Goal: Communication & Community: Answer question/provide support

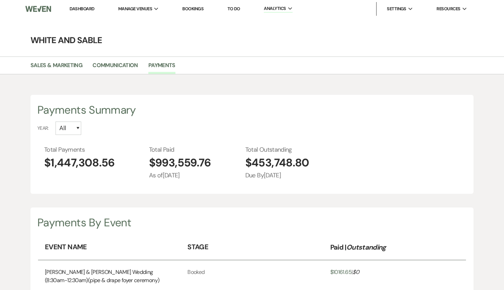
select select "2026"
click at [78, 7] on link "Dashboard" at bounding box center [82, 9] width 25 height 6
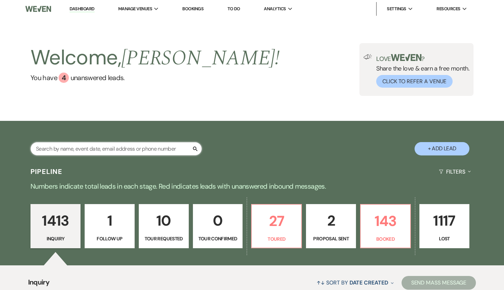
click at [93, 148] on input "text" at bounding box center [115, 148] width 171 height 13
click at [82, 147] on input "text" at bounding box center [115, 148] width 171 height 13
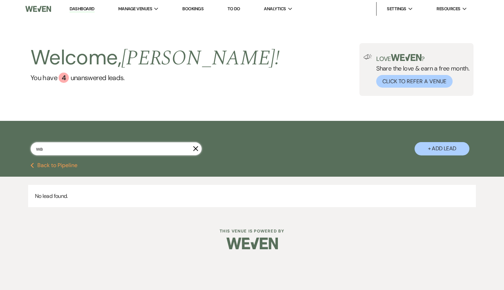
type input "w"
type input "bakman"
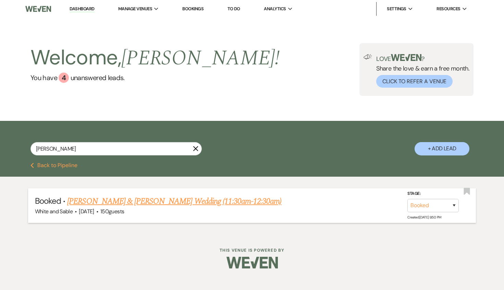
click at [110, 201] on link "[PERSON_NAME] & [PERSON_NAME] Wedding (11:30am-12:30am)" at bounding box center [174, 201] width 214 height 12
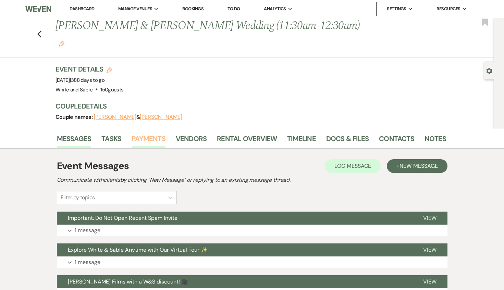
click at [162, 133] on link "Payments" at bounding box center [149, 140] width 34 height 15
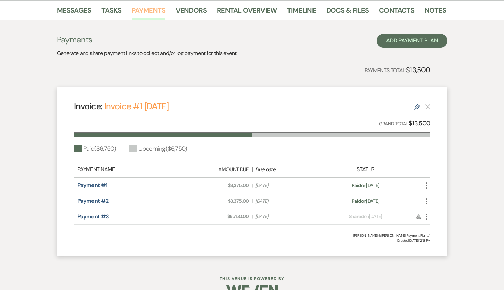
scroll to position [129, 0]
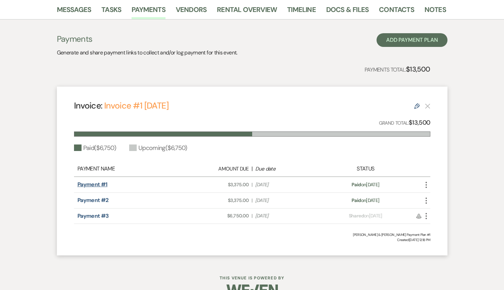
click at [100, 181] on link "Payment #1" at bounding box center [92, 184] width 30 height 7
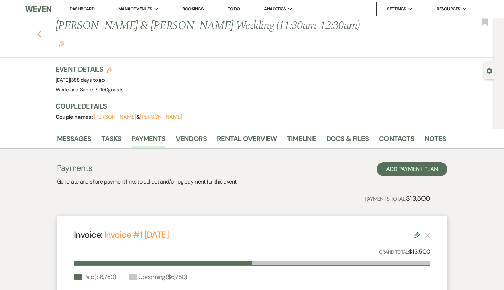
click at [37, 30] on icon "Previous" at bounding box center [39, 34] width 5 height 8
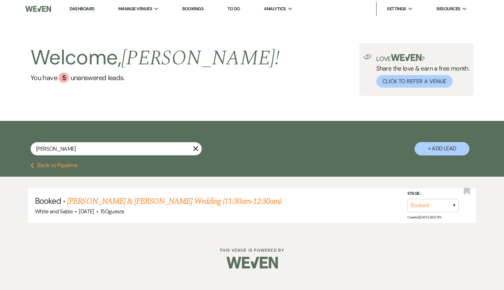
click at [91, 12] on li "Dashboard" at bounding box center [82, 9] width 32 height 14
click at [89, 10] on link "Dashboard" at bounding box center [82, 9] width 25 height 7
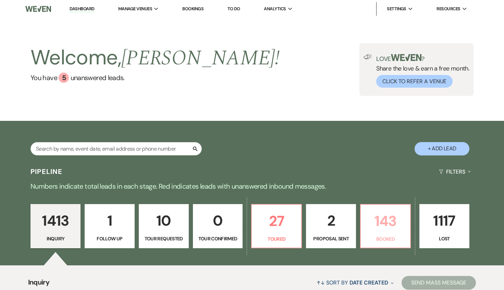
click at [383, 223] on p "143" at bounding box center [385, 221] width 41 height 23
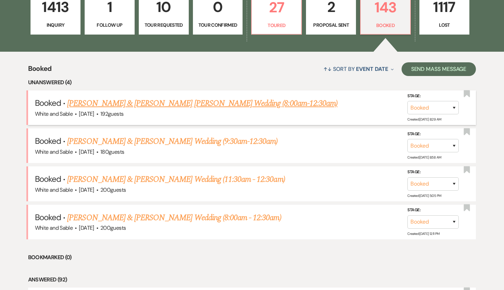
scroll to position [216, 0]
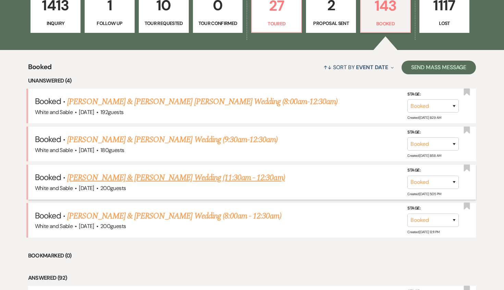
click at [175, 177] on link "Noelle Greenwalt & Trent Bell's Wedding (11:30am - 12:30am)" at bounding box center [176, 178] width 218 height 12
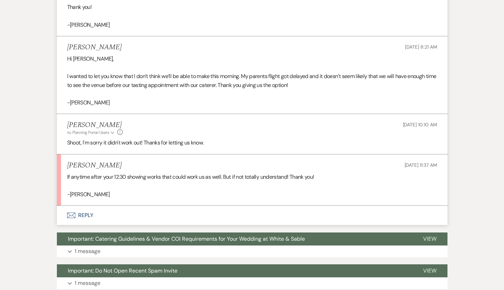
click at [180, 206] on button "Envelope Reply" at bounding box center [252, 215] width 391 height 19
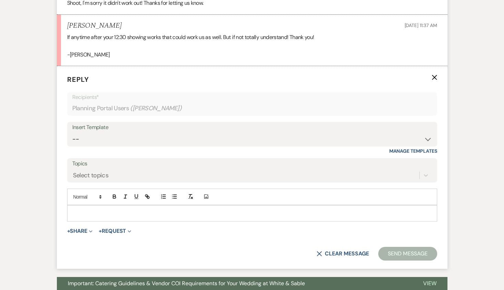
scroll to position [622, 0]
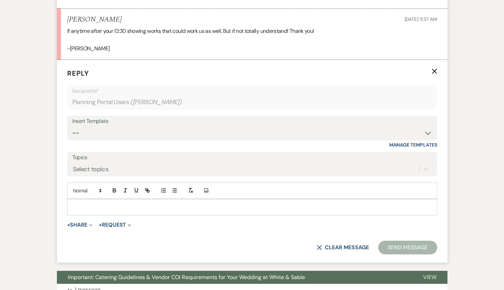
click at [136, 200] on form "Reply X Recipients* Planning Portal Users ( Noelle Greenwalt ) Insert Template …" at bounding box center [252, 161] width 391 height 203
click at [136, 199] on div at bounding box center [251, 207] width 369 height 16
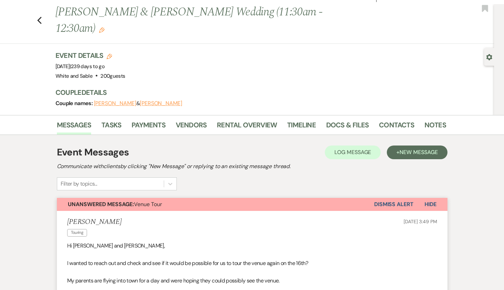
scroll to position [0, 0]
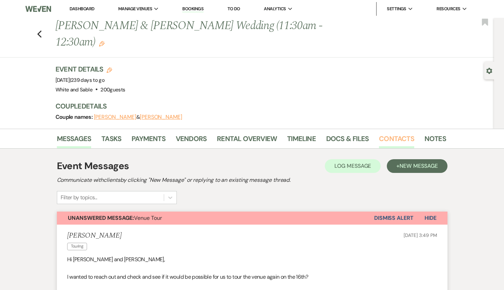
click at [393, 133] on link "Contacts" at bounding box center [396, 140] width 35 height 15
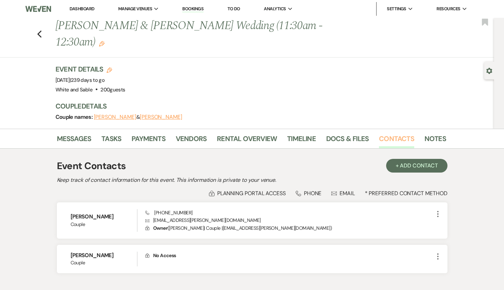
scroll to position [11, 0]
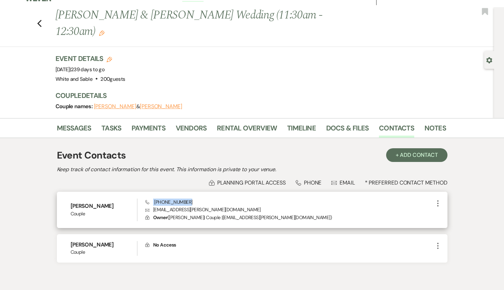
drag, startPoint x: 187, startPoint y: 185, endPoint x: 152, endPoint y: 185, distance: 34.9
click at [152, 199] on div "Phone (651) 488-2411 Envelope trent.noelle.2026@gmail.com Lock Owner ( Noelle G…" at bounding box center [289, 210] width 288 height 23
copy span "(651) 488-2411"
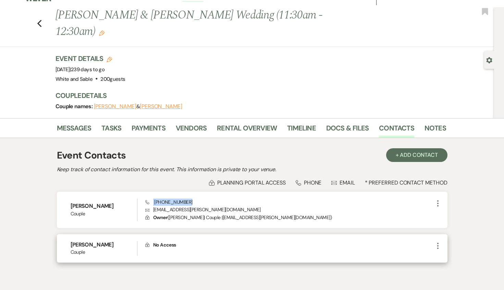
scroll to position [0, 0]
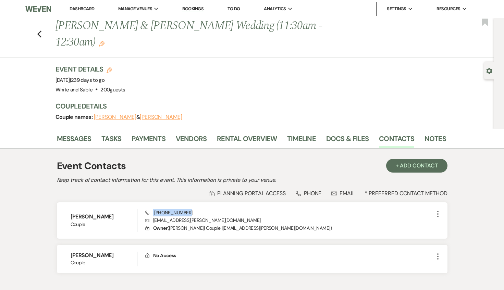
click at [85, 8] on link "Dashboard" at bounding box center [82, 9] width 25 height 6
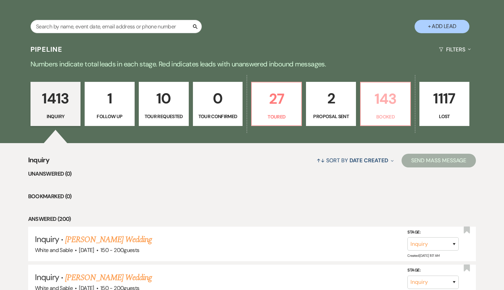
scroll to position [46, 0]
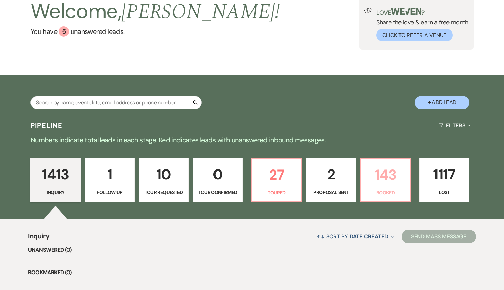
click at [386, 182] on p "143" at bounding box center [385, 174] width 41 height 23
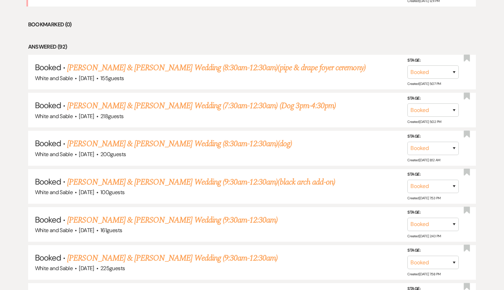
scroll to position [442, 0]
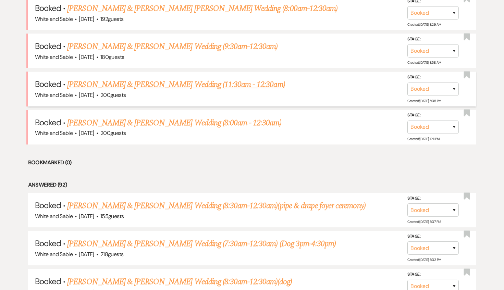
click at [134, 78] on link "Noelle Greenwalt & Trent Bell's Wedding (11:30am - 12:30am)" at bounding box center [176, 84] width 218 height 12
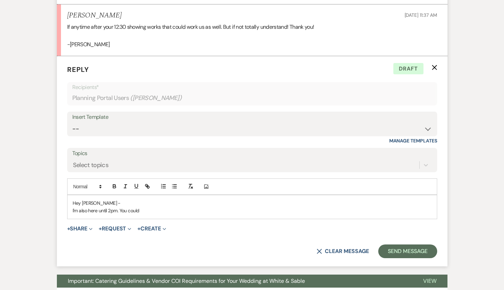
scroll to position [626, 0]
drag, startPoint x: 156, startPoint y: 195, endPoint x: 71, endPoint y: 197, distance: 85.0
click at [71, 197] on div "Hey Trent - I'm also here until 2pm. You could" at bounding box center [251, 207] width 369 height 24
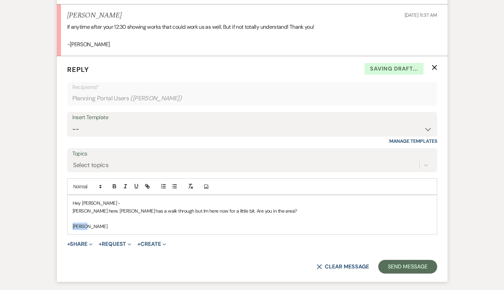
drag, startPoint x: 66, startPoint y: 209, endPoint x: 60, endPoint y: 209, distance: 6.2
click at [60, 209] on form "Reply X Saving draft... Recipients* Planning Portal Users ( Noelle Greenwalt ) …" at bounding box center [252, 169] width 391 height 226
click at [412, 260] on button "Send Message" at bounding box center [407, 267] width 59 height 14
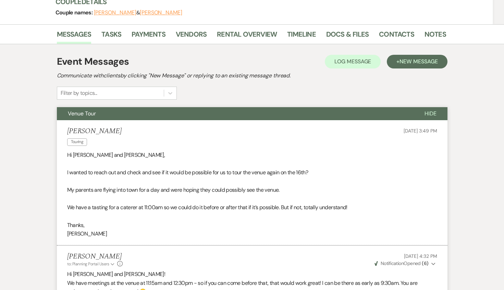
scroll to position [0, 0]
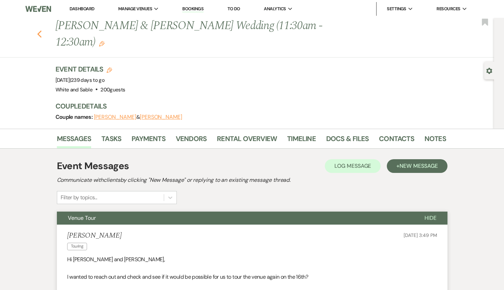
click at [39, 30] on icon "Previous" at bounding box center [39, 34] width 5 height 8
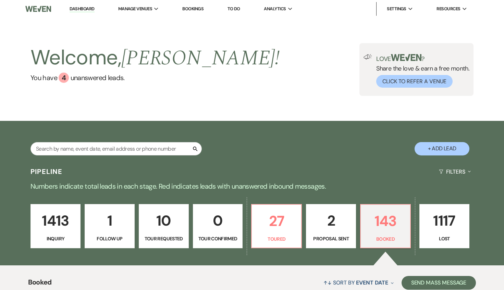
click at [82, 4] on li "Dashboard" at bounding box center [82, 9] width 32 height 14
click at [83, 10] on link "Dashboard" at bounding box center [82, 9] width 25 height 7
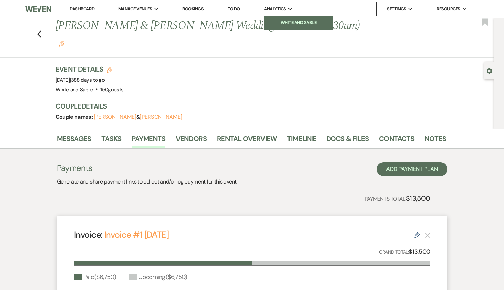
click at [275, 23] on li "White and Sable" at bounding box center [299, 22] width 62 height 7
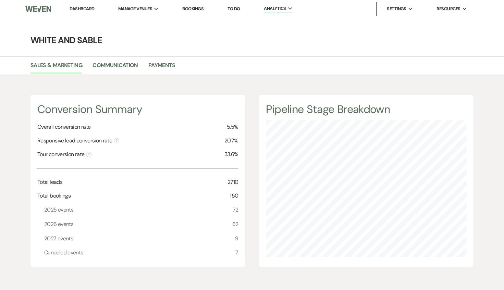
scroll to position [290, 504]
click at [170, 68] on link "Payments" at bounding box center [161, 67] width 27 height 13
select select "2025"
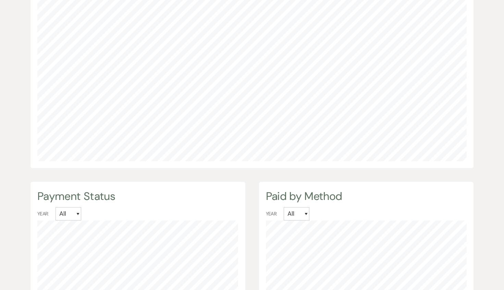
scroll to position [554, 0]
